Goal: Information Seeking & Learning: Learn about a topic

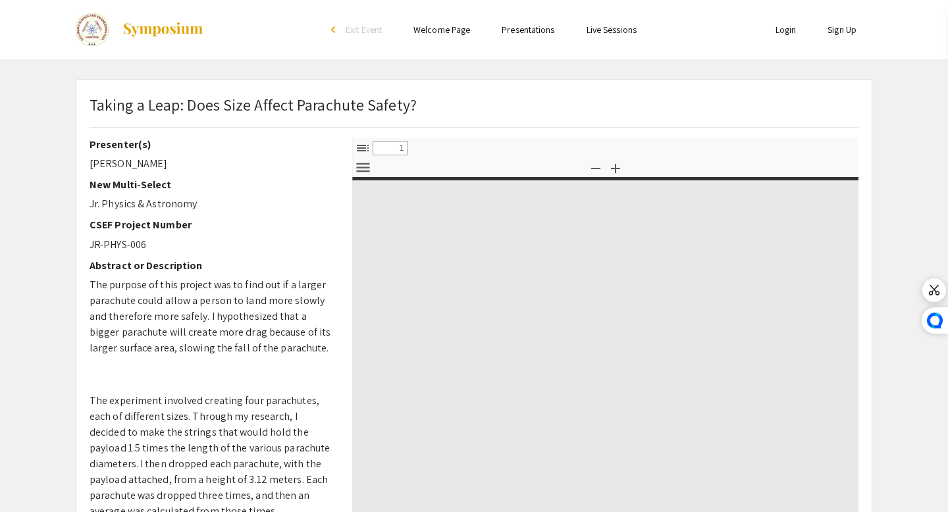
select select "custom"
type input "0"
select select "custom"
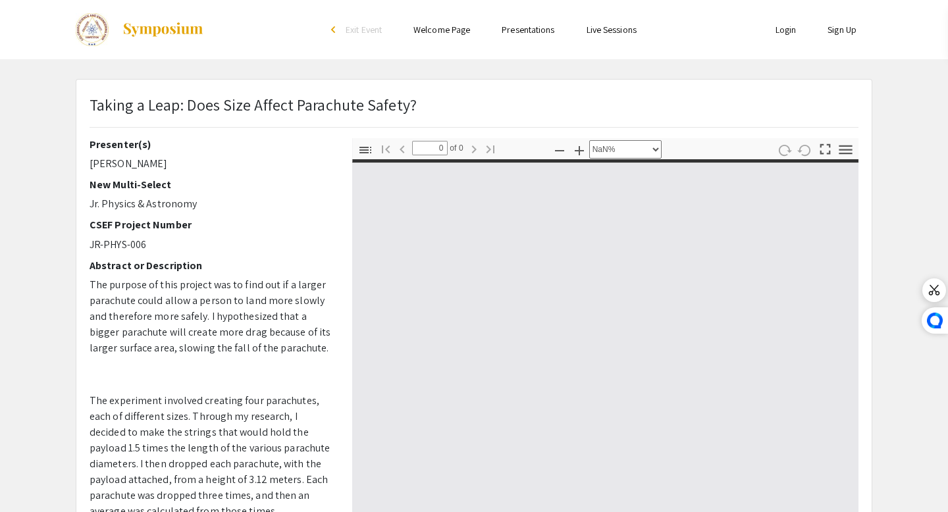
type input "1"
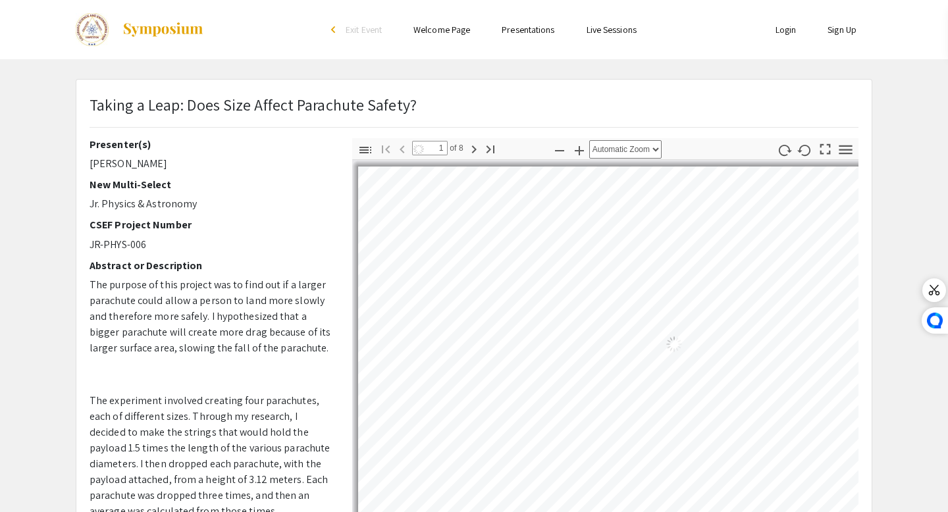
select select "auto"
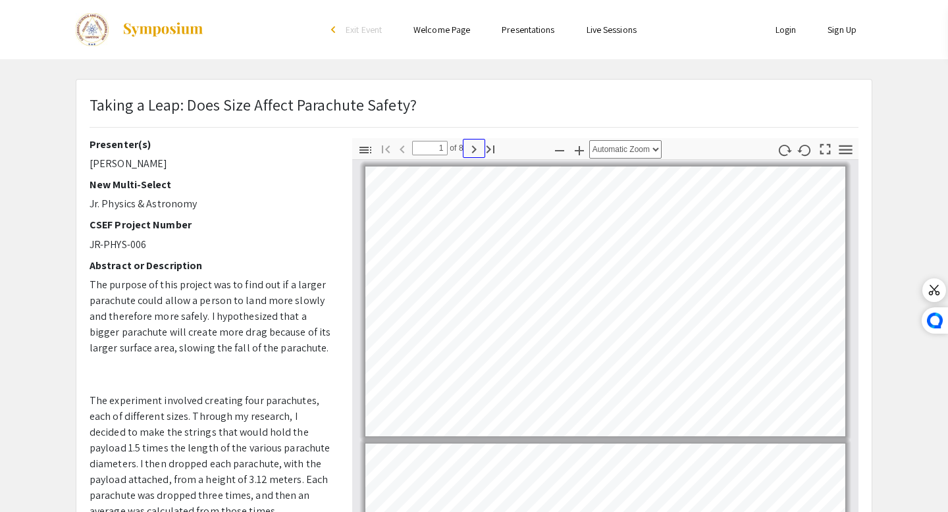
click at [475, 147] on icon "button" at bounding box center [474, 150] width 16 height 16
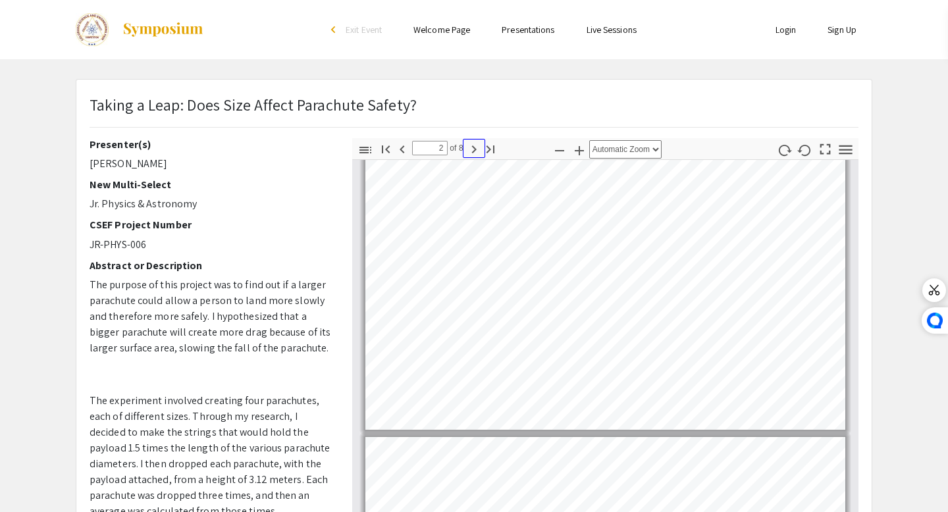
click at [473, 147] on icon "button" at bounding box center [473, 149] width 5 height 8
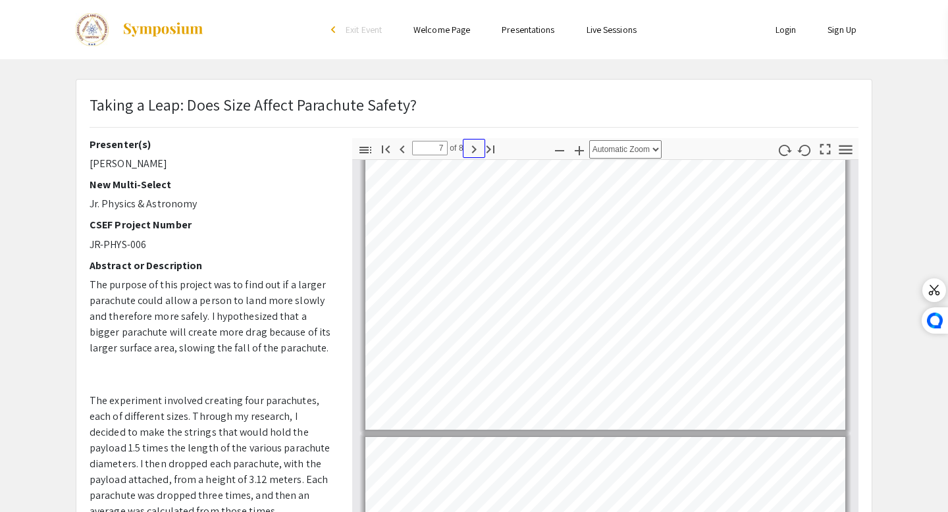
click at [473, 147] on icon "button" at bounding box center [473, 149] width 5 height 8
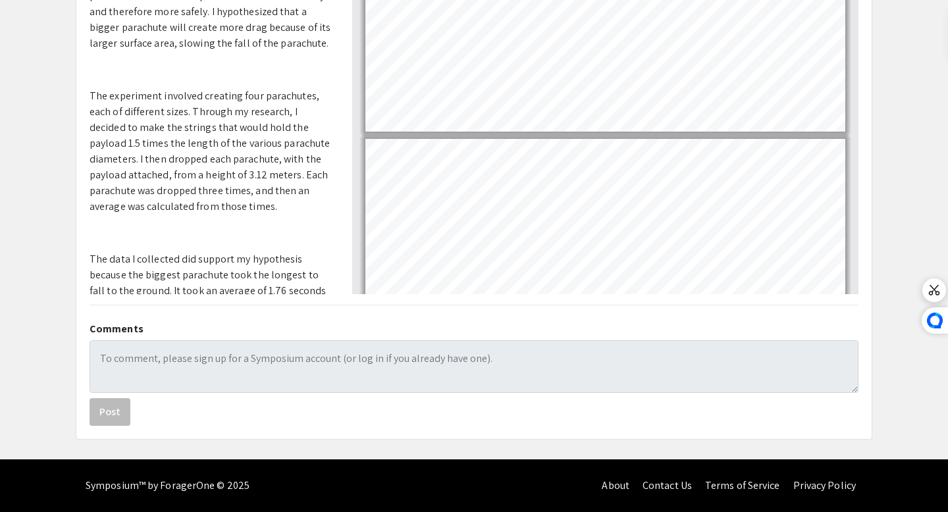
type input "1"
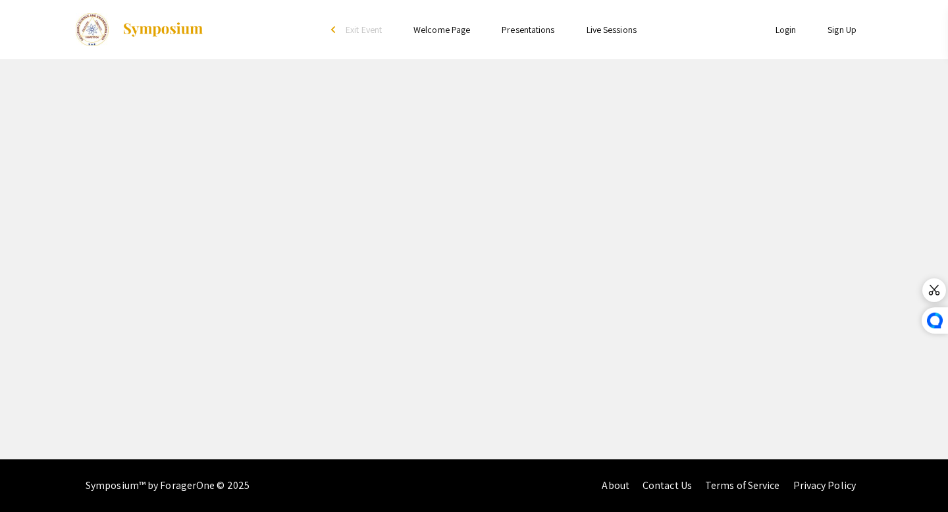
select select "custom"
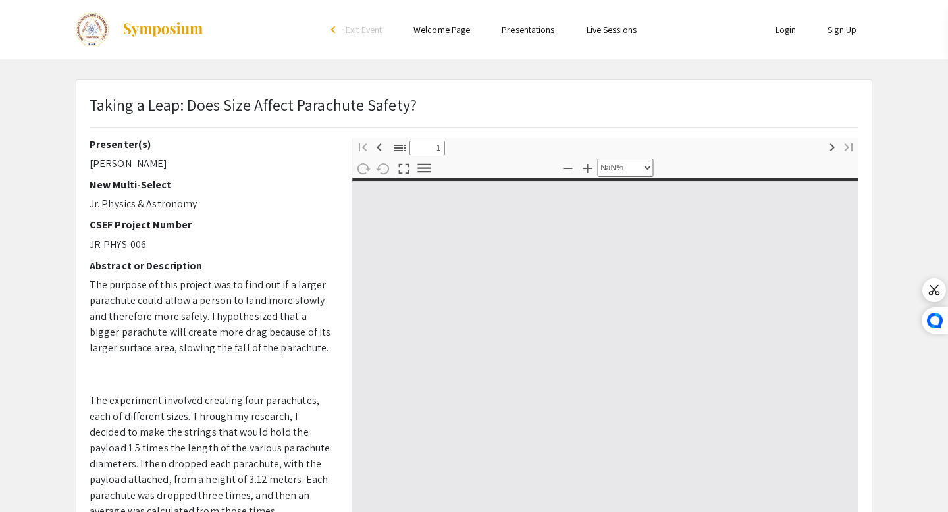
type input "0"
select select "custom"
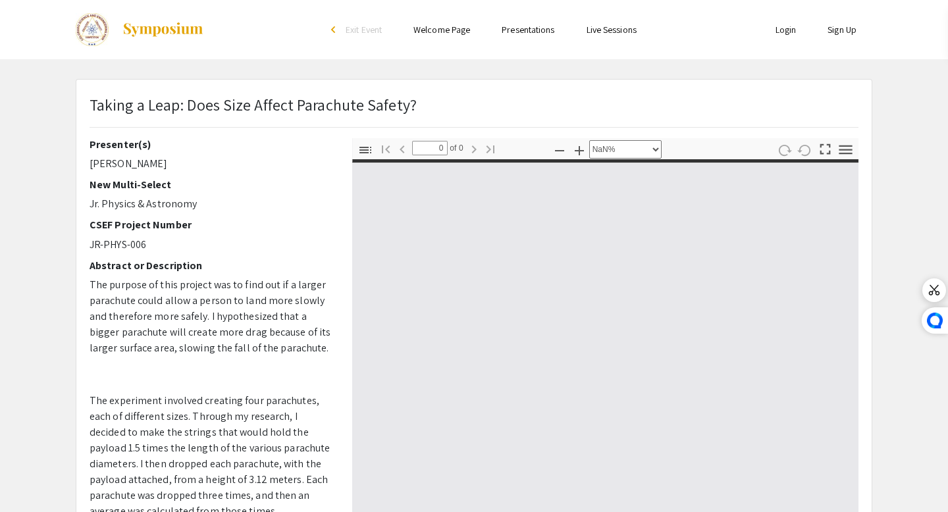
type input "1"
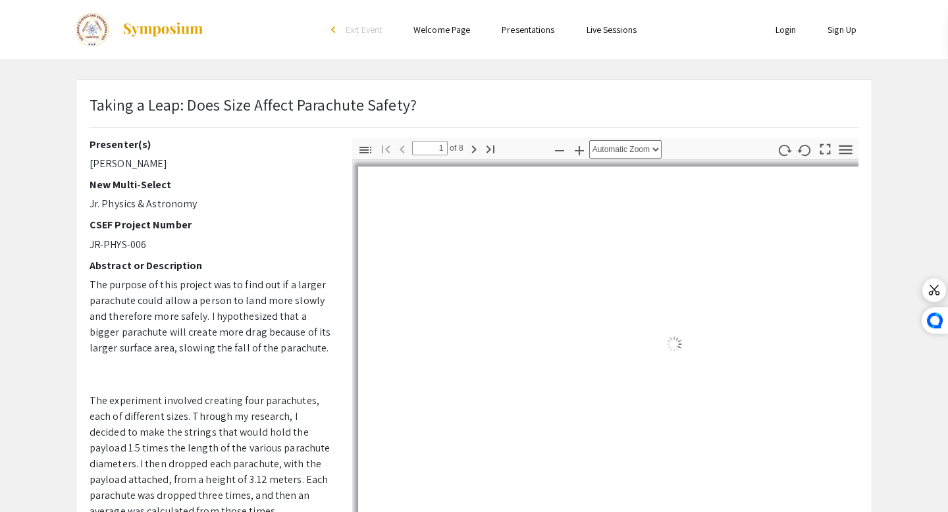
select select "auto"
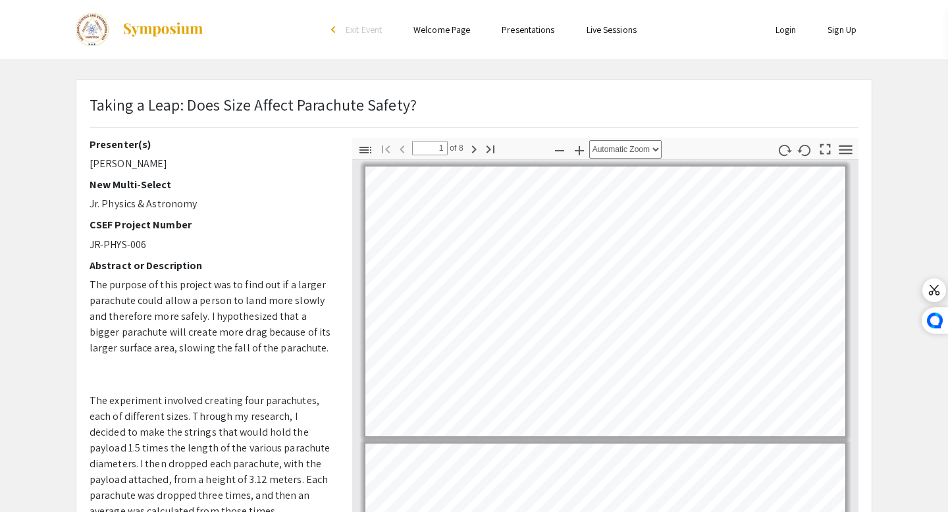
scroll to position [1, 0]
